Goal: Task Accomplishment & Management: Manage account settings

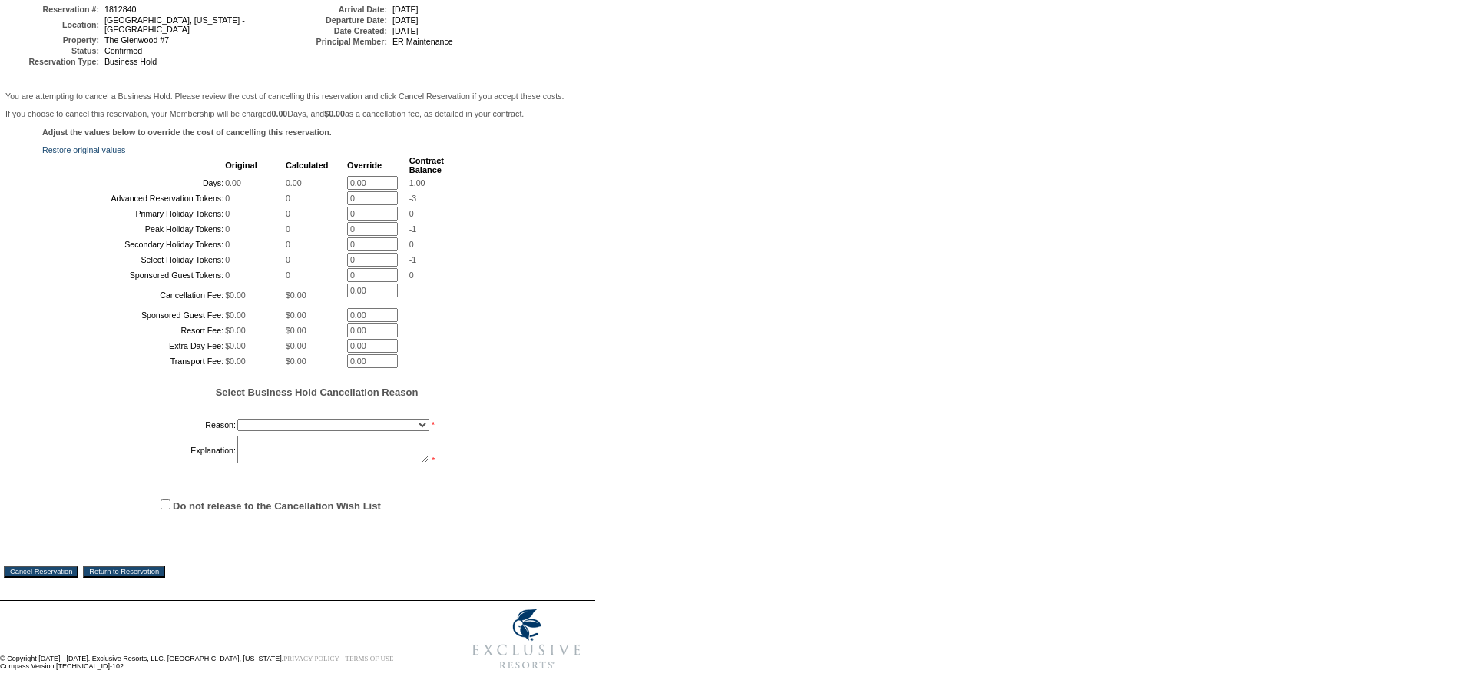
scroll to position [317, 0]
click at [280, 421] on select "Onboarding Pacification Prospect Closed Released to Members" at bounding box center [333, 425] width 192 height 12
select select "1055"
click at [237, 419] on select "Onboarding Pacification Prospect Closed Released to Members" at bounding box center [333, 425] width 192 height 12
click at [271, 449] on textarea at bounding box center [333, 449] width 192 height 28
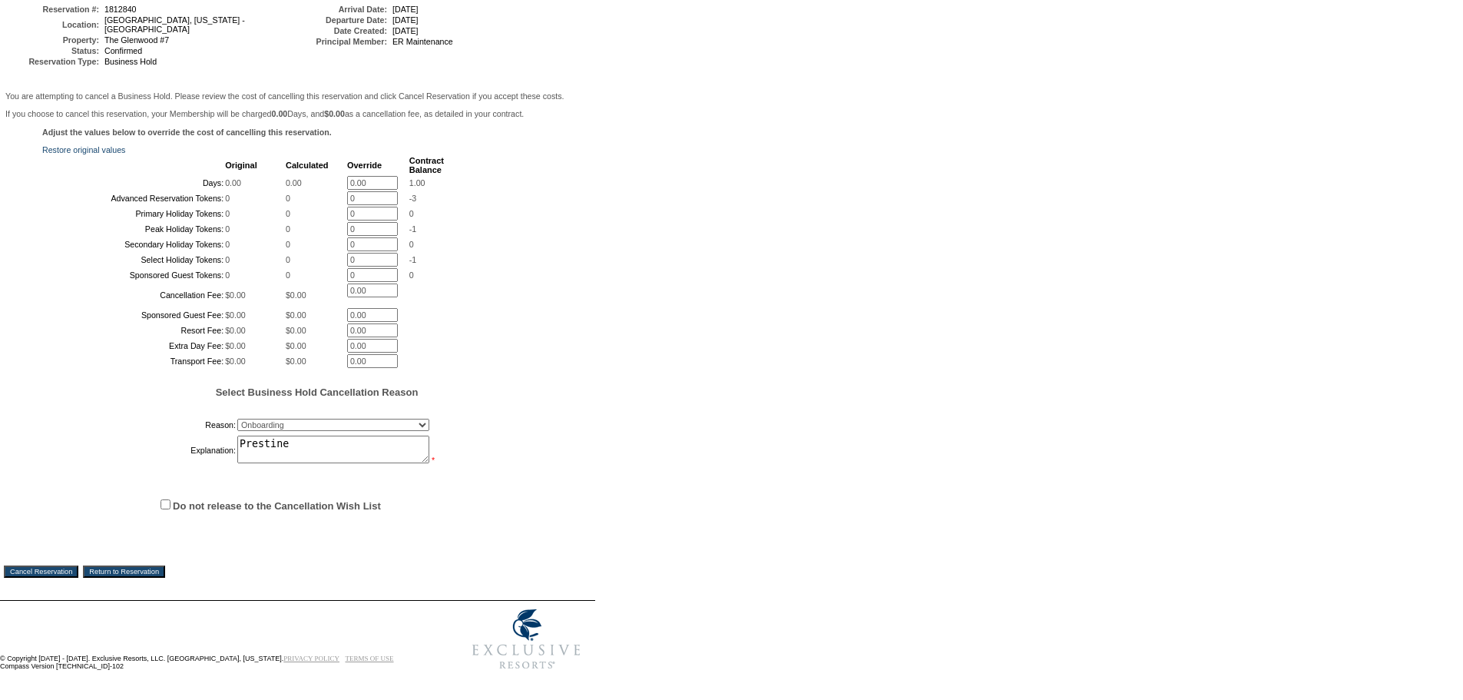
type textarea "Prestine"
click at [167, 500] on input "Do not release to the Cancellation Wish List" at bounding box center [166, 504] width 10 height 10
checkbox input "true"
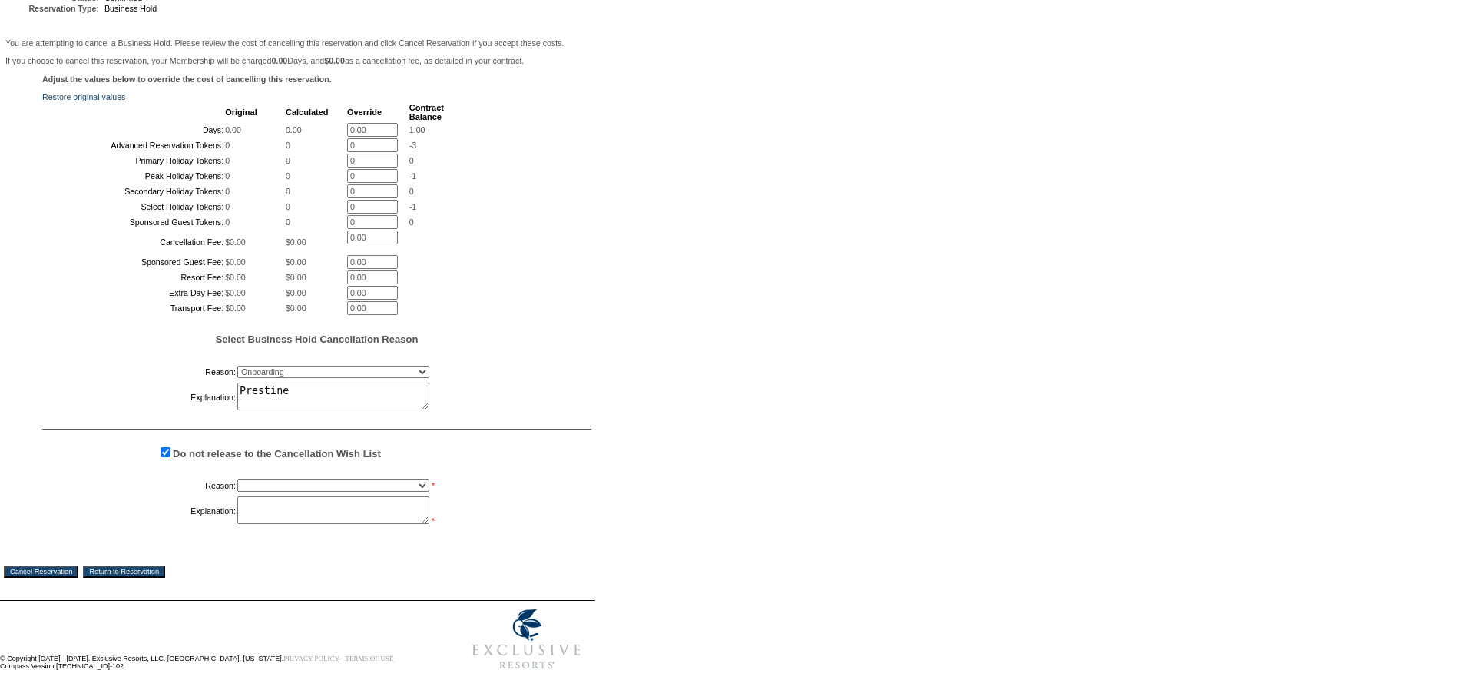
click at [266, 491] on select "Creating Continuous Stay Days Booked After Cancellation Experiential / Hotel / …" at bounding box center [333, 485] width 192 height 12
select select "1033"
click at [237, 491] on select "Creating Continuous Stay Days Booked After Cancellation Experiential / Hotel / …" at bounding box center [333, 485] width 192 height 12
drag, startPoint x: 260, startPoint y: 561, endPoint x: 215, endPoint y: 603, distance: 60.9
click at [261, 524] on textarea "t" at bounding box center [333, 510] width 192 height 28
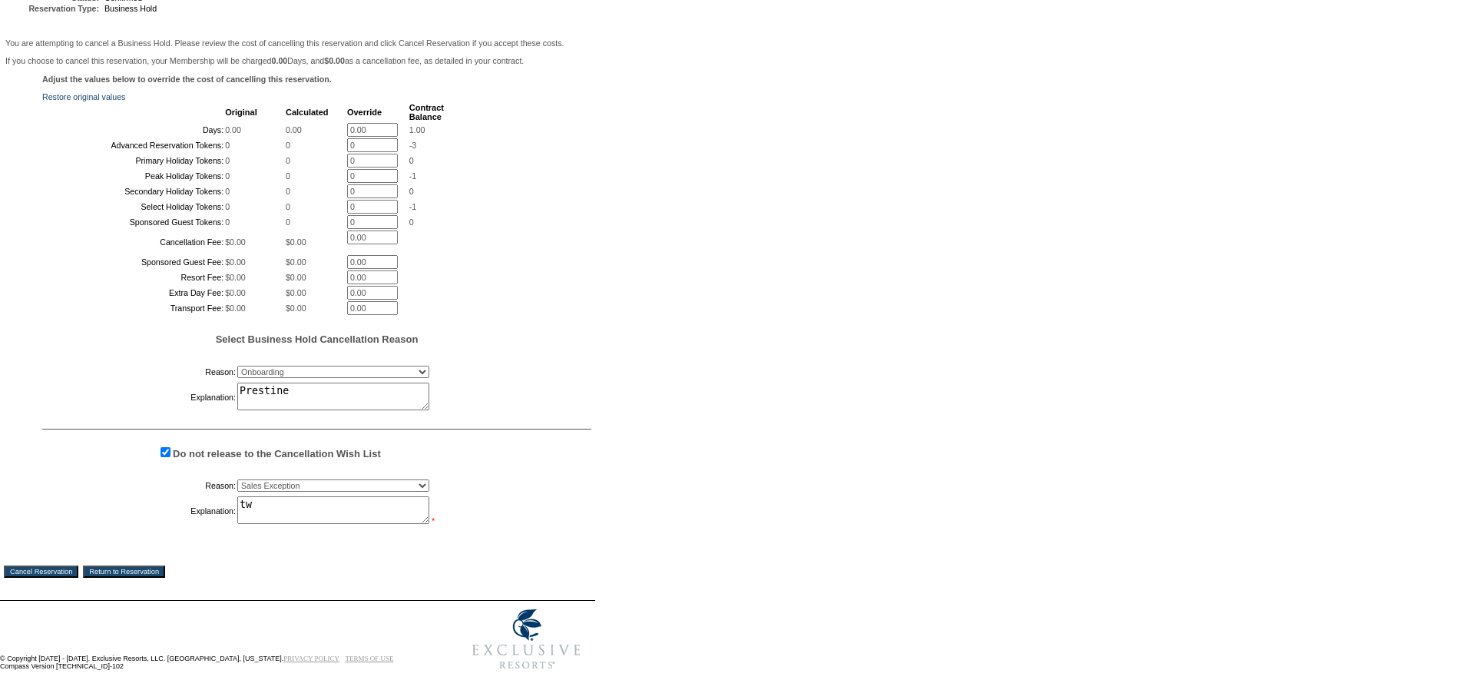
type textarea "tw"
click at [46, 578] on input "Cancel Reservation" at bounding box center [41, 571] width 74 height 12
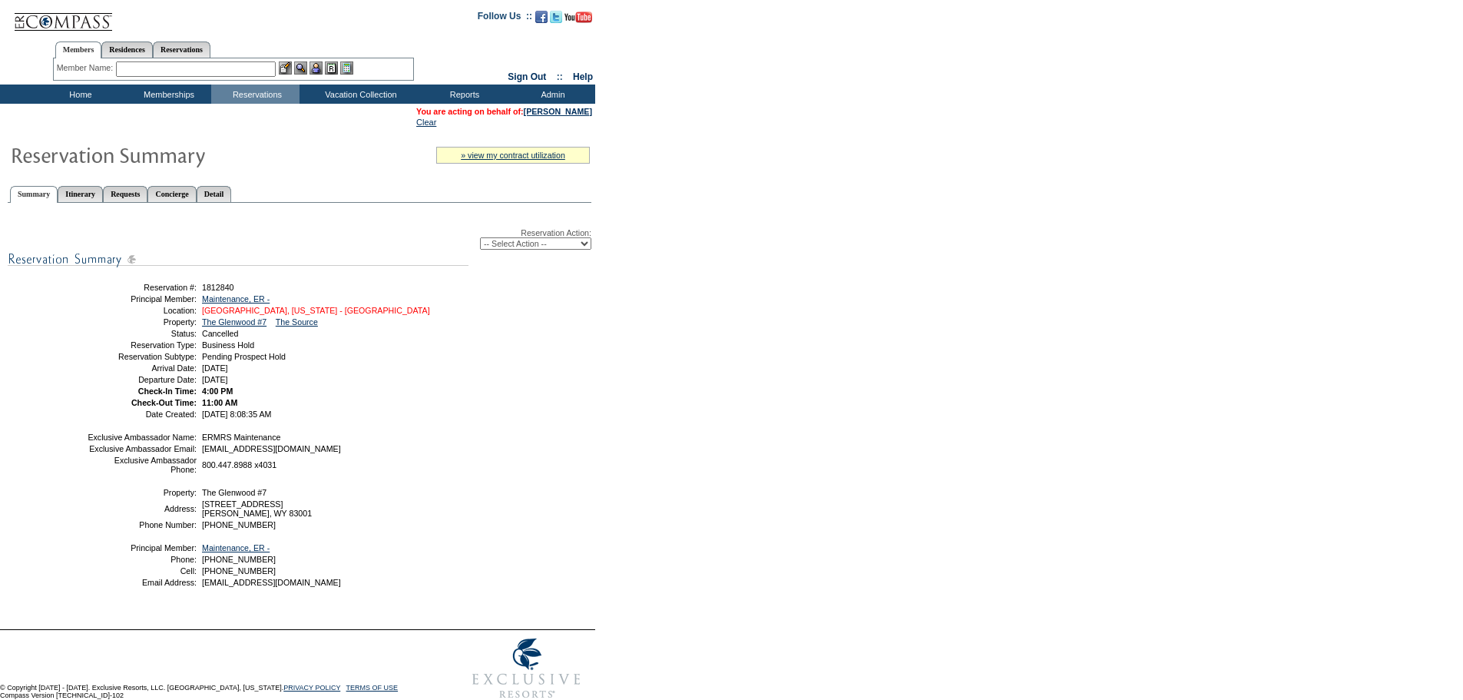
click at [331, 315] on link "[GEOGRAPHIC_DATA], [US_STATE] - [GEOGRAPHIC_DATA]" at bounding box center [316, 310] width 228 height 9
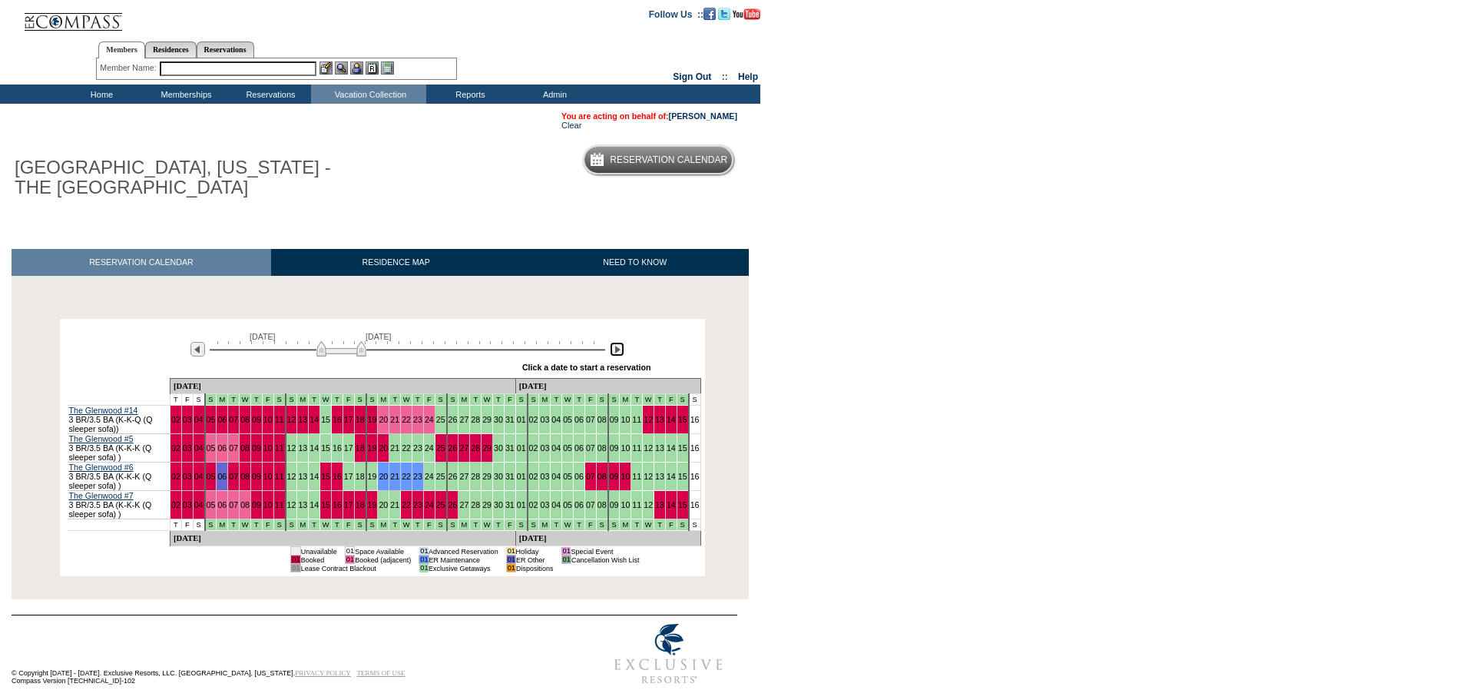
click at [612, 351] on img at bounding box center [617, 349] width 15 height 15
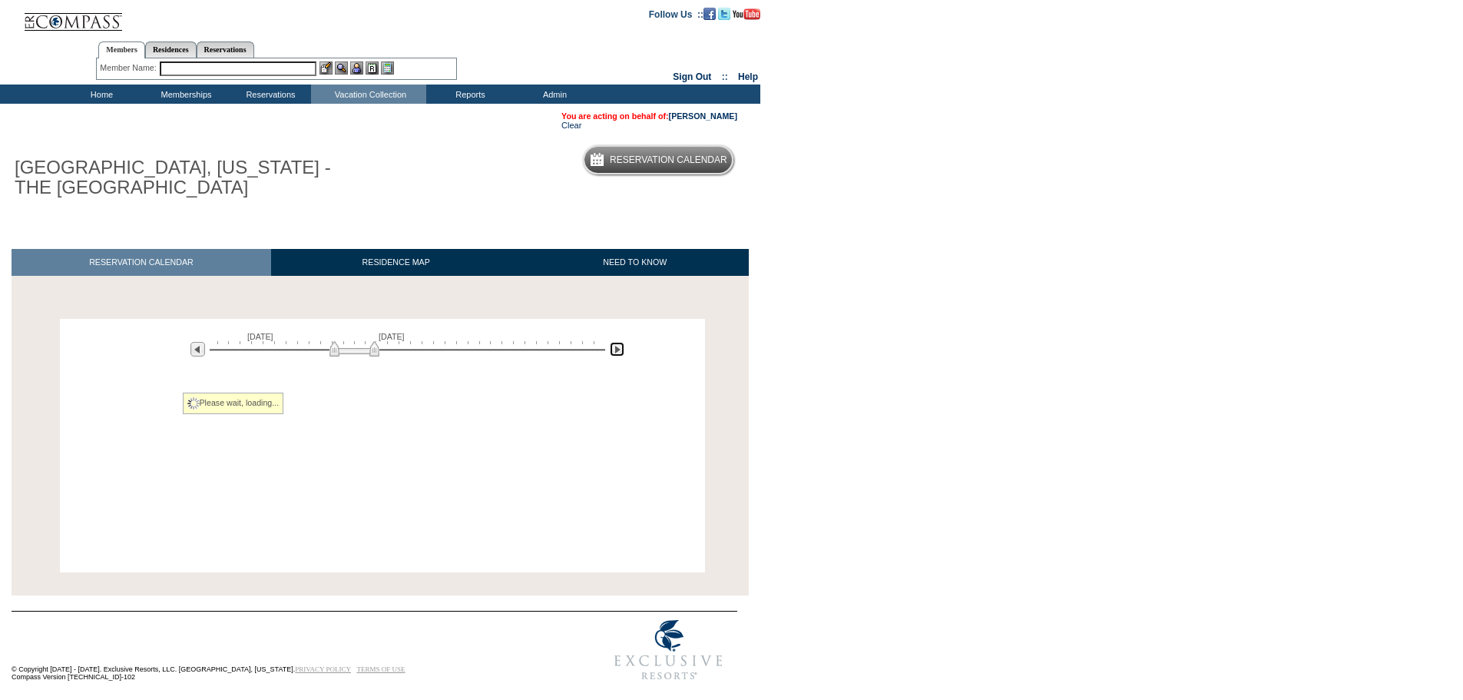
click at [612, 351] on img at bounding box center [617, 349] width 15 height 15
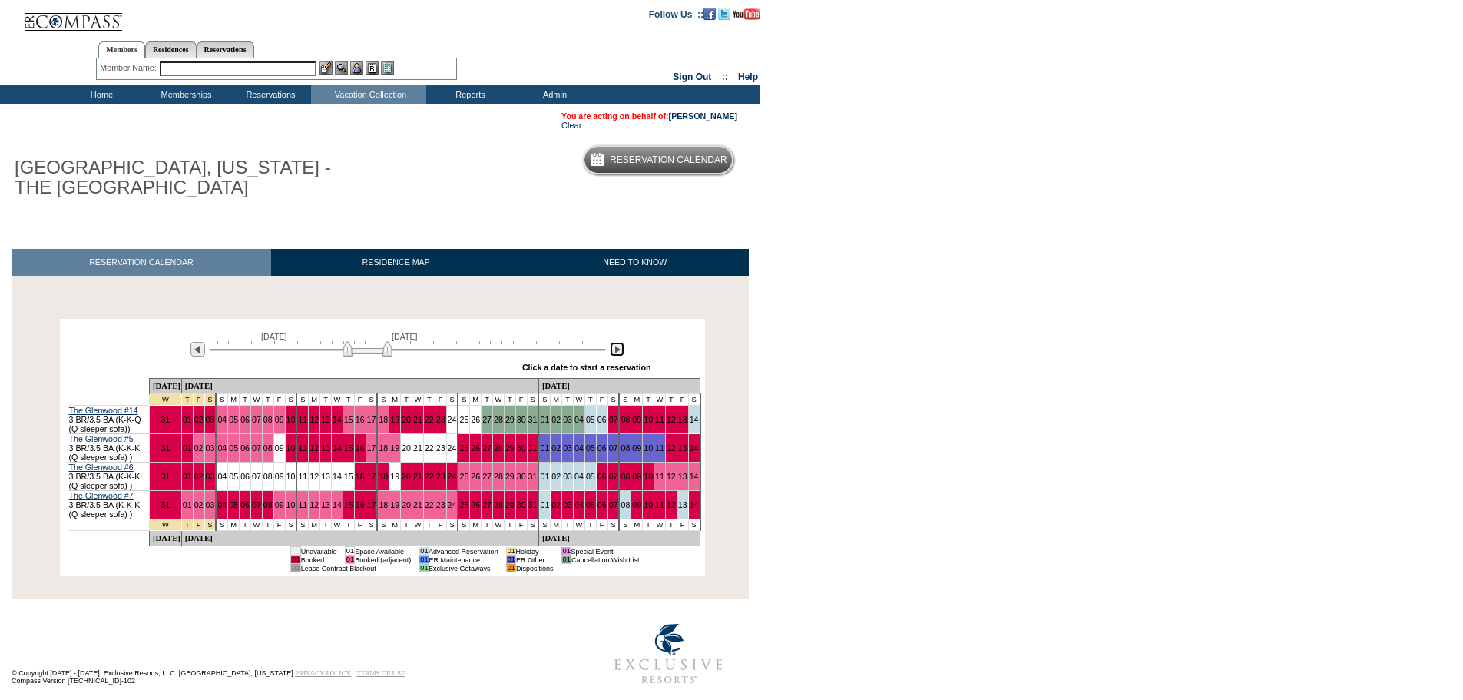
click at [612, 351] on img at bounding box center [617, 349] width 15 height 15
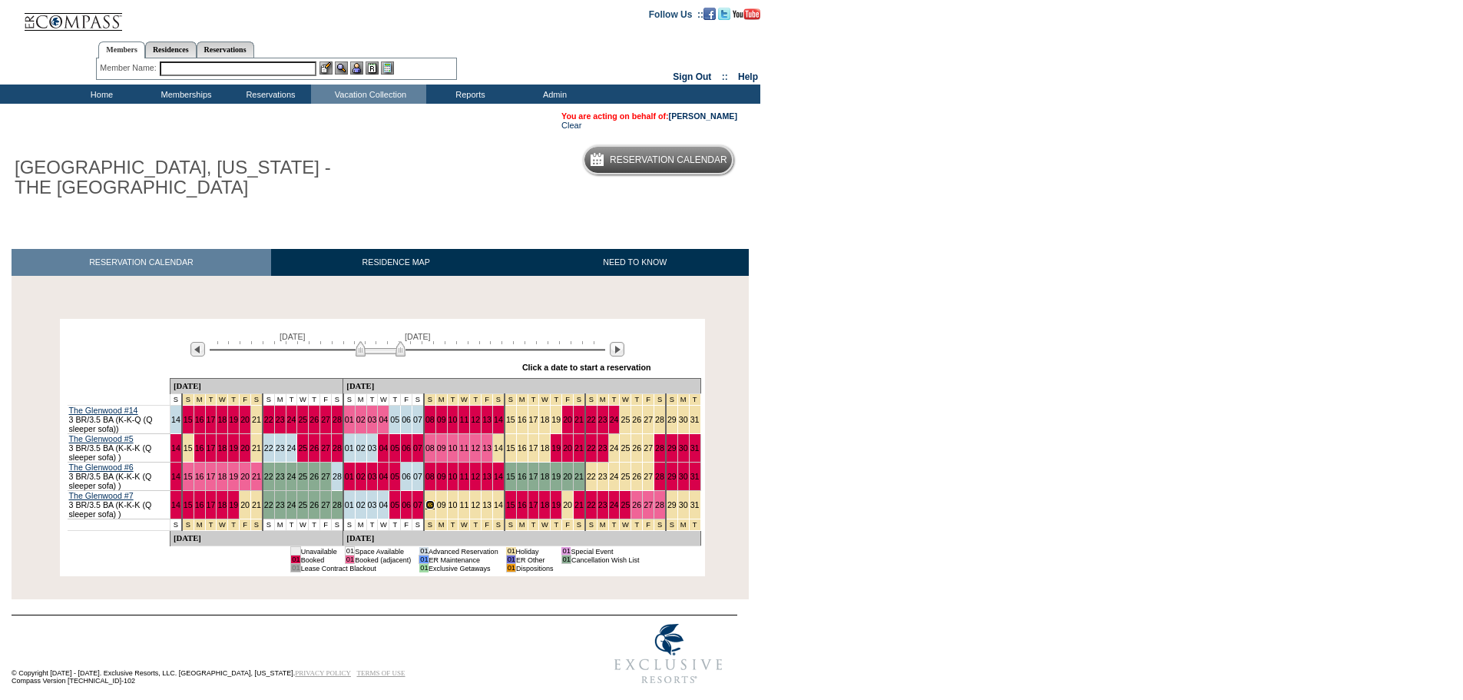
click at [425, 503] on link "08" at bounding box center [429, 504] width 9 height 9
